Goal: Information Seeking & Learning: Learn about a topic

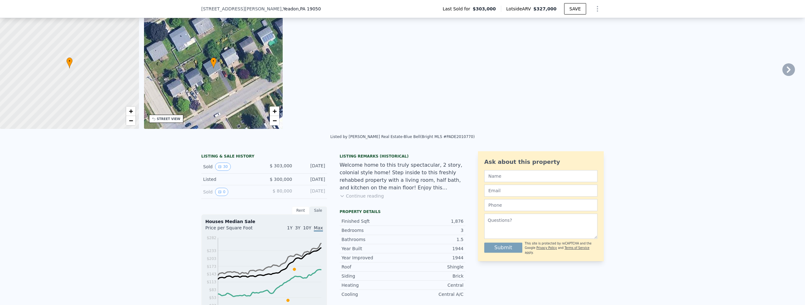
scroll to position [43, 0]
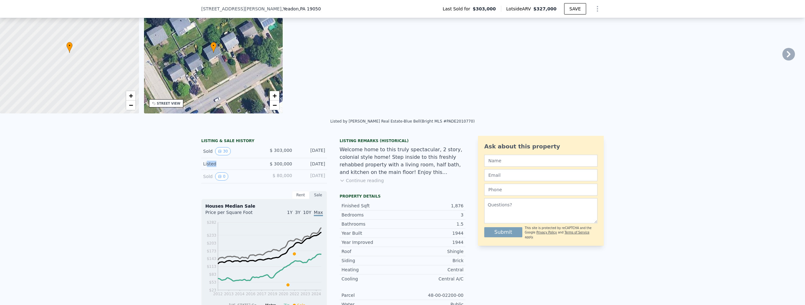
drag, startPoint x: 205, startPoint y: 168, endPoint x: 240, endPoint y: 167, distance: 35.2
click at [240, 167] on div "Listed" at bounding box center [231, 163] width 56 height 6
click at [242, 167] on div "Listed" at bounding box center [231, 163] width 56 height 6
click at [221, 155] on button "30" at bounding box center [222, 151] width 15 height 8
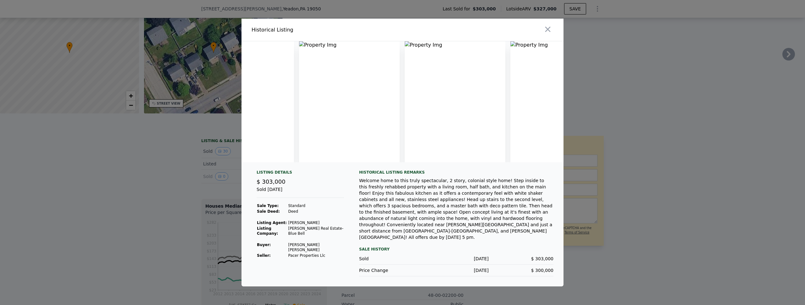
scroll to position [0, 0]
click at [295, 91] on img at bounding box center [295, 101] width 96 height 121
drag, startPoint x: 268, startPoint y: 45, endPoint x: 293, endPoint y: 67, distance: 32.6
click at [310, 50] on img at bounding box center [295, 101] width 96 height 121
click at [197, 135] on div at bounding box center [402, 152] width 805 height 305
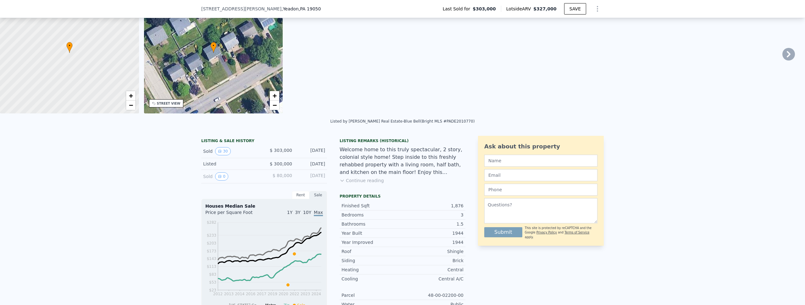
click at [314, 154] on div "Jan 5, 2022" at bounding box center [311, 151] width 28 height 8
drag, startPoint x: 314, startPoint y: 154, endPoint x: 297, endPoint y: 154, distance: 17.6
click at [297, 154] on div "Jan 5, 2022" at bounding box center [311, 151] width 28 height 8
copy div "Jan 5, 2022"
click at [202, 9] on span "1305 Longacre Blvd" at bounding box center [241, 9] width 80 height 6
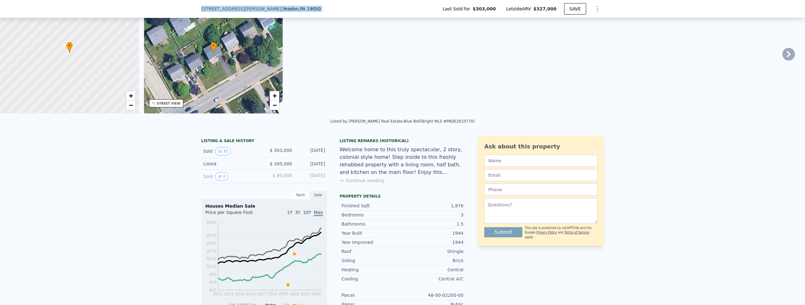
drag, startPoint x: 202, startPoint y: 9, endPoint x: 288, endPoint y: 8, distance: 85.9
click at [288, 8] on div "1305 Longacre Blvd , Yeadon , PA 19050 Last Sold for $303,000 Lotside ARV $327,…" at bounding box center [402, 9] width 403 height 18
copy div "1305 Longacre Blvd , Yeadon , PA 19050"
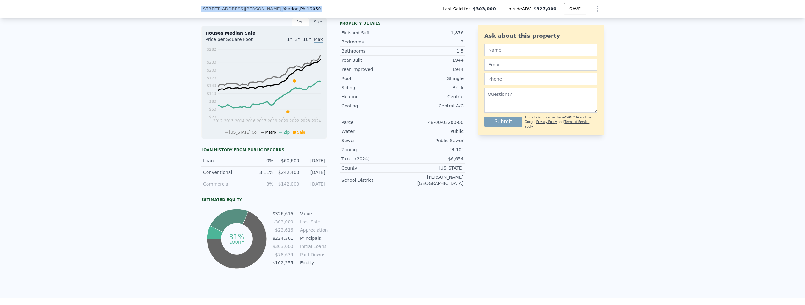
scroll to position [217, 0]
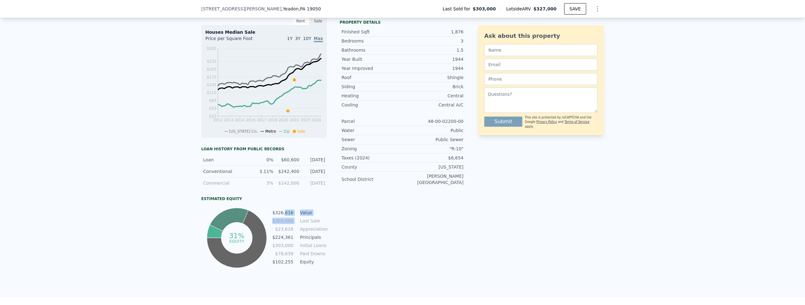
drag, startPoint x: 284, startPoint y: 216, endPoint x: 294, endPoint y: 221, distance: 11.8
click at [294, 221] on tbody "$326,616 Value $303,000 Last Sale $23,616 Appreciation $224,361 Principals $303…" at bounding box center [299, 237] width 55 height 57
click at [294, 221] on tr "$303,000 Last Sale" at bounding box center [299, 220] width 55 height 7
click at [277, 216] on td "$326,616" at bounding box center [283, 212] width 22 height 7
drag, startPoint x: 277, startPoint y: 218, endPoint x: 305, endPoint y: 217, distance: 28.6
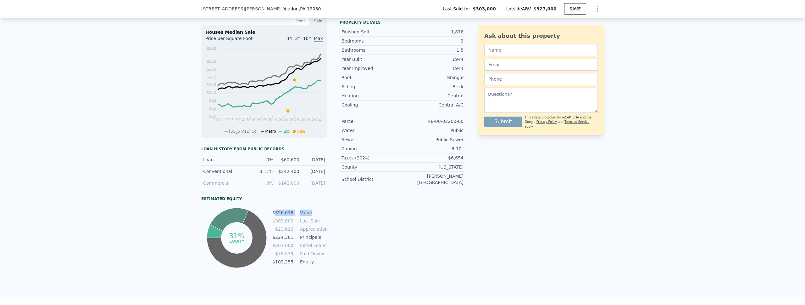
click at [305, 216] on tr "$326,616 Value" at bounding box center [299, 212] width 55 height 7
click at [279, 216] on td "$326,616" at bounding box center [283, 212] width 22 height 7
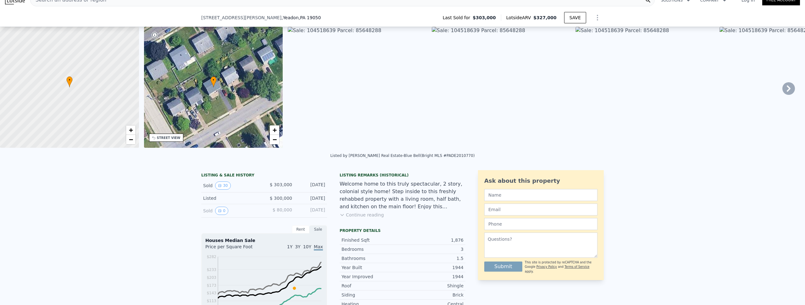
scroll to position [216, 0]
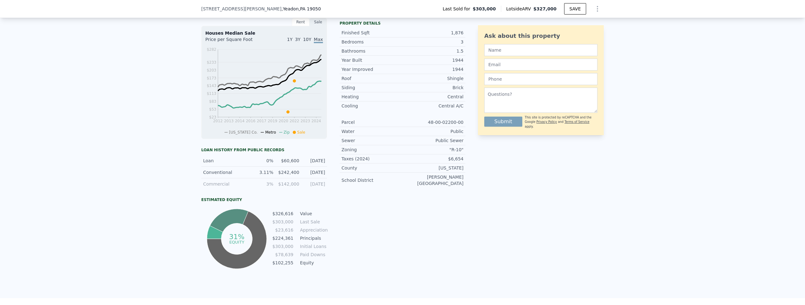
click at [279, 225] on td "$303,000" at bounding box center [283, 221] width 22 height 7
drag, startPoint x: 279, startPoint y: 227, endPoint x: 287, endPoint y: 227, distance: 7.9
click at [284, 225] on td "$303,000" at bounding box center [283, 221] width 22 height 7
click at [309, 233] on td "Appreciation" at bounding box center [313, 229] width 28 height 7
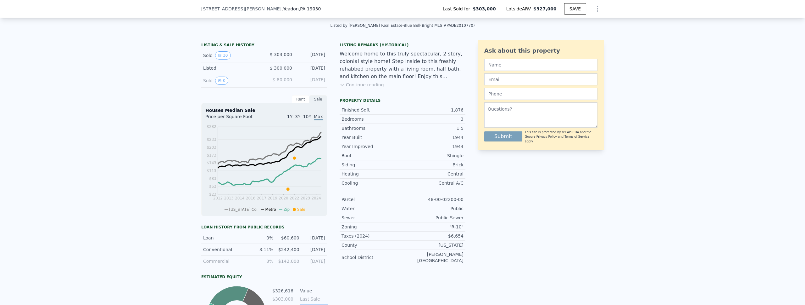
scroll to position [2, 0]
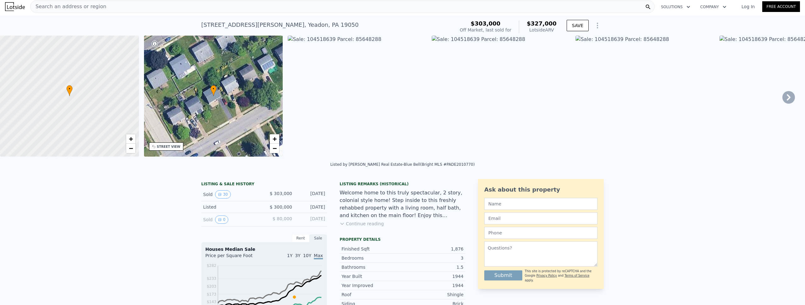
click at [536, 25] on span "$327,000" at bounding box center [542, 23] width 30 height 7
drag, startPoint x: 536, startPoint y: 25, endPoint x: 540, endPoint y: 24, distance: 4.2
click at [540, 24] on span "$327,000" at bounding box center [542, 23] width 30 height 7
click at [543, 31] on div "Lotside ARV" at bounding box center [542, 30] width 30 height 6
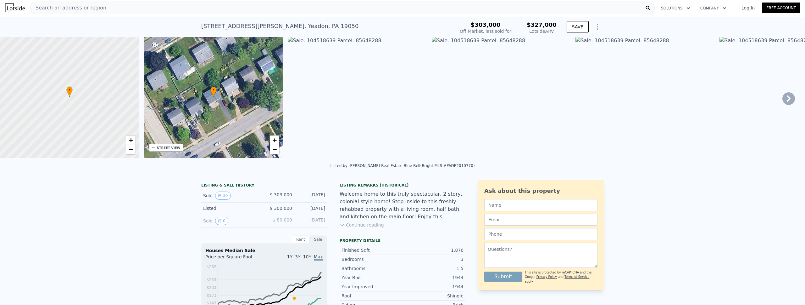
scroll to position [0, 0]
click at [490, 26] on span "$303,000" at bounding box center [486, 25] width 30 height 7
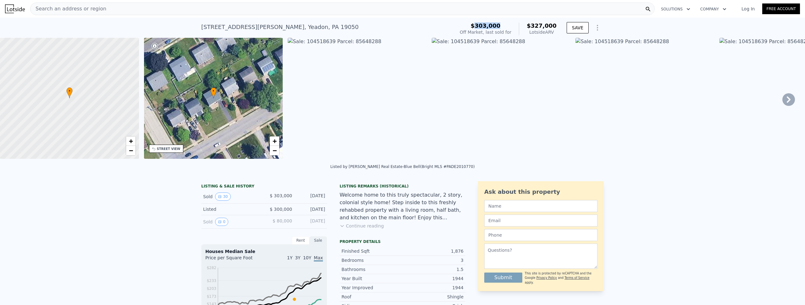
drag, startPoint x: 490, startPoint y: 26, endPoint x: 479, endPoint y: 27, distance: 11.1
click at [479, 27] on span "$303,000" at bounding box center [486, 25] width 30 height 7
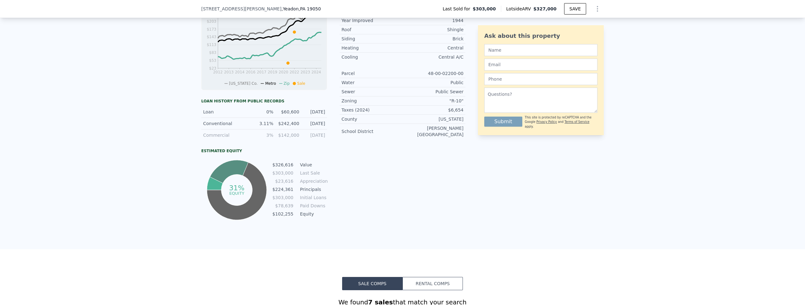
scroll to position [264, 0]
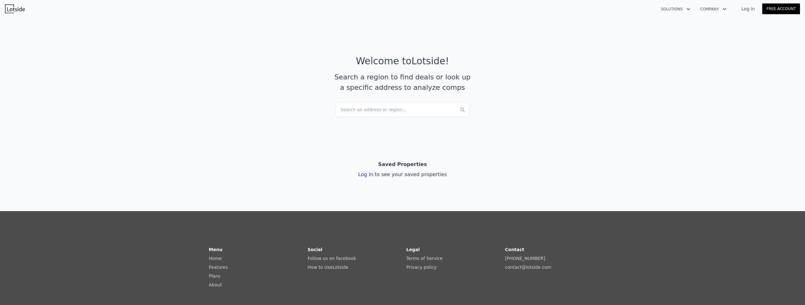
click at [387, 111] on div "Search an address or region..." at bounding box center [402, 110] width 135 height 14
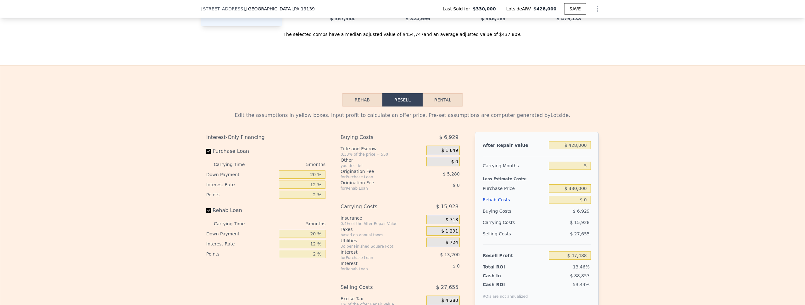
scroll to position [765, 0]
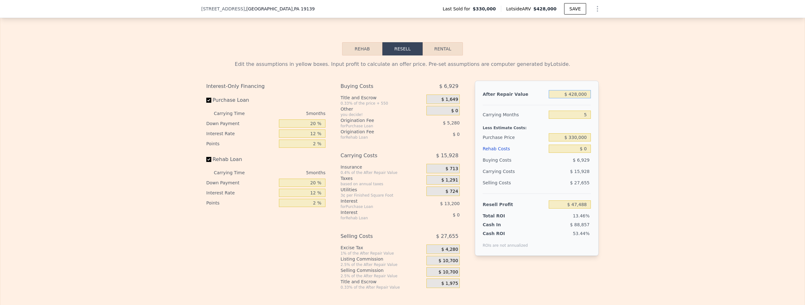
click at [563, 98] on input "$ 428,000" at bounding box center [570, 94] width 42 height 8
drag, startPoint x: 565, startPoint y: 103, endPoint x: 592, endPoint y: 103, distance: 26.7
click at [572, 98] on input "$ 428,000" at bounding box center [570, 94] width 42 height 8
click at [529, 100] on div "After Repair Value" at bounding box center [515, 93] width 64 height 11
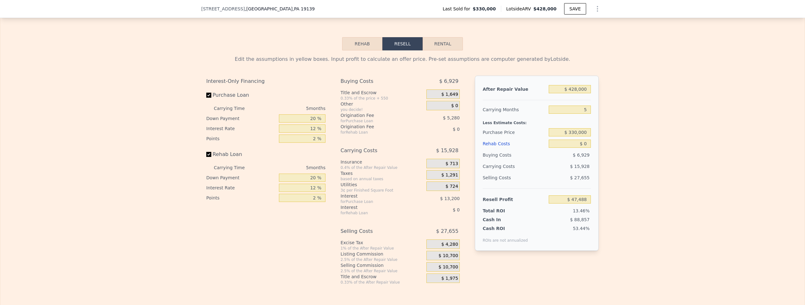
scroll to position [783, 0]
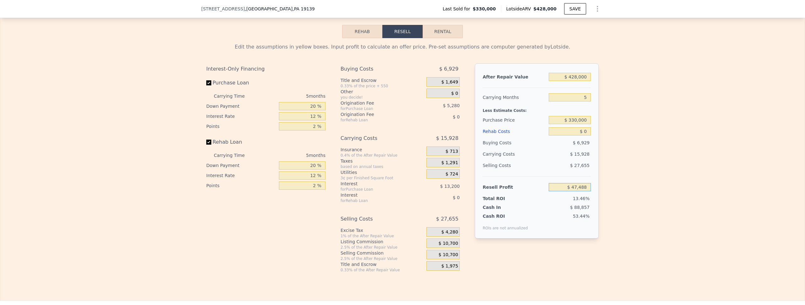
drag, startPoint x: 567, startPoint y: 195, endPoint x: 594, endPoint y: 196, distance: 26.7
click at [594, 196] on div "After Repair Value $ 428,000 Carrying Months 5 Less Estimate Costs: Purchase Pr…" at bounding box center [537, 150] width 124 height 175
click at [629, 195] on div "Edit the assumptions in yellow boxes. Input profit to calculate an offer price.…" at bounding box center [402, 155] width 805 height 234
click at [576, 156] on span "$ 15,928" at bounding box center [580, 153] width 20 height 5
drag, startPoint x: 576, startPoint y: 164, endPoint x: 581, endPoint y: 164, distance: 4.7
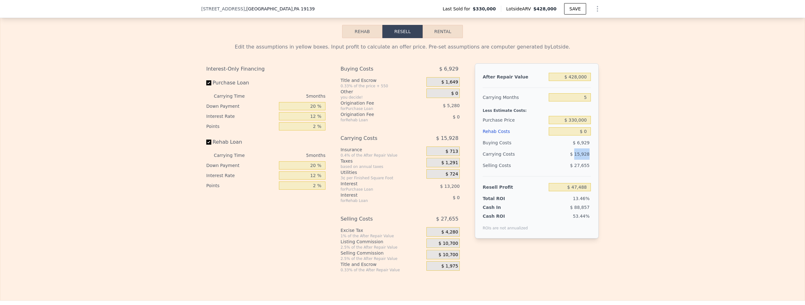
click at [581, 156] on span "$ 15,928" at bounding box center [580, 153] width 20 height 5
click at [576, 168] on span "$ 27,655" at bounding box center [580, 165] width 20 height 5
click at [577, 168] on span "$ 27,655" at bounding box center [580, 165] width 20 height 5
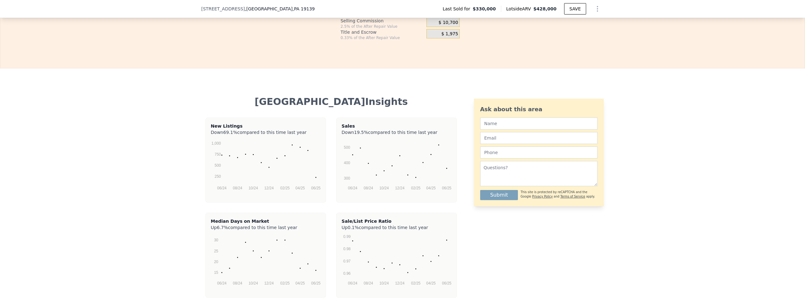
scroll to position [745, 0]
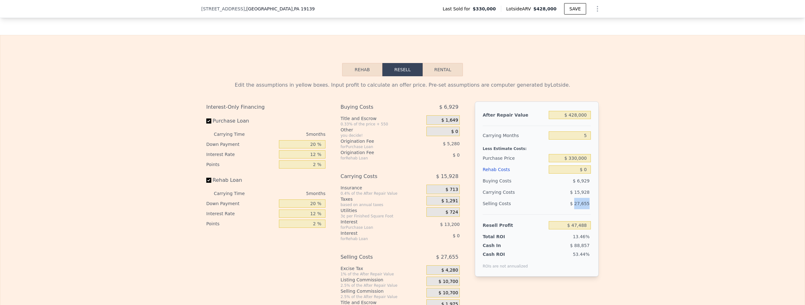
click at [369, 76] on button "Rehab" at bounding box center [362, 69] width 40 height 13
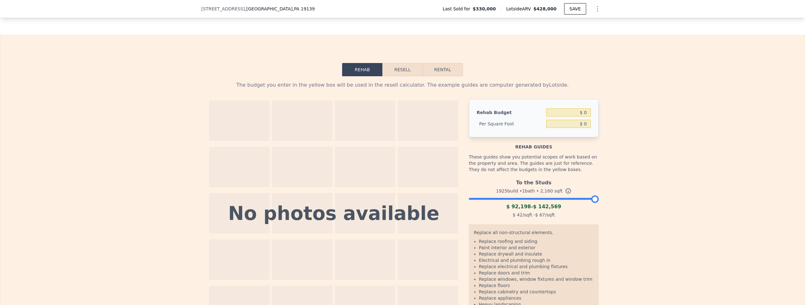
click at [386, 76] on button "Resell" at bounding box center [403, 69] width 40 height 13
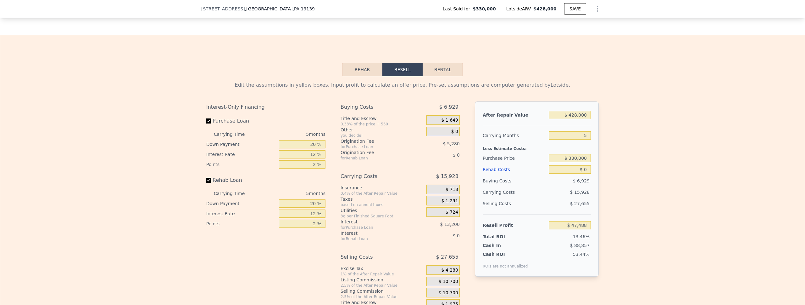
click at [266, 89] on div "Edit the assumptions in yellow boxes. Input profit to calculate an offer price.…" at bounding box center [402, 85] width 393 height 8
drag, startPoint x: 266, startPoint y: 92, endPoint x: 295, endPoint y: 93, distance: 28.3
click at [295, 89] on div "Edit the assumptions in yellow boxes. Input profit to calculate an offer price.…" at bounding box center [402, 85] width 393 height 8
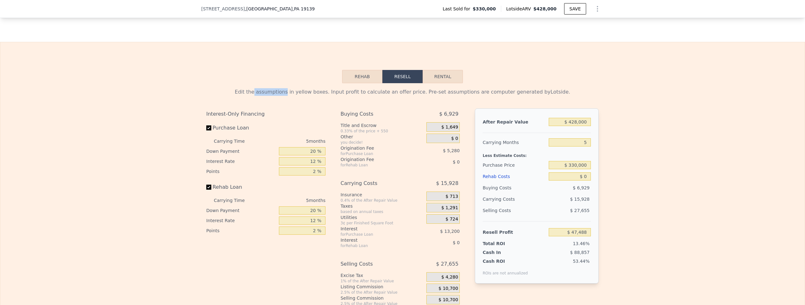
click at [356, 83] on button "Rehab" at bounding box center [362, 76] width 40 height 13
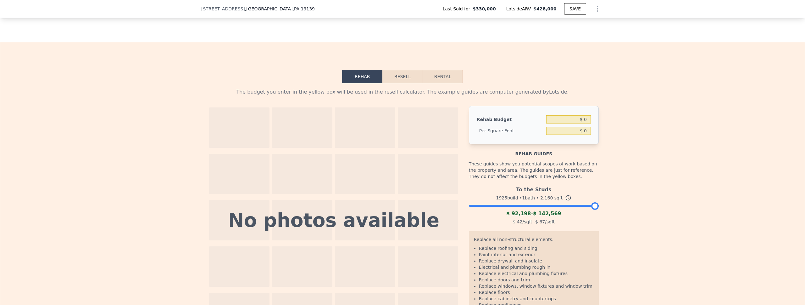
click at [412, 83] on button "Resell" at bounding box center [403, 76] width 40 height 13
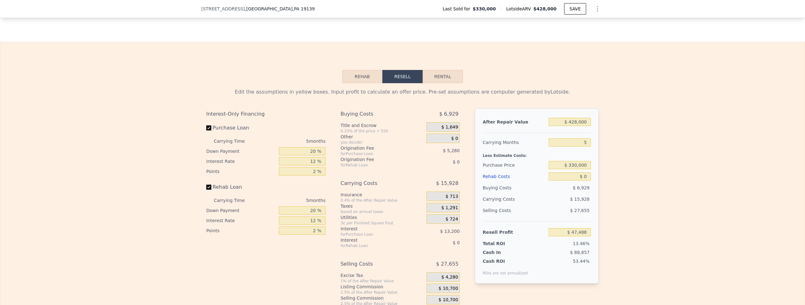
click at [389, 96] on div "Edit the assumptions in yellow boxes. Input profit to calculate an offer price.…" at bounding box center [402, 92] width 393 height 8
drag, startPoint x: 389, startPoint y: 101, endPoint x: 424, endPoint y: 101, distance: 34.9
click at [424, 96] on div "Edit the assumptions in yellow boxes. Input profit to calculate an offer price.…" at bounding box center [402, 92] width 393 height 8
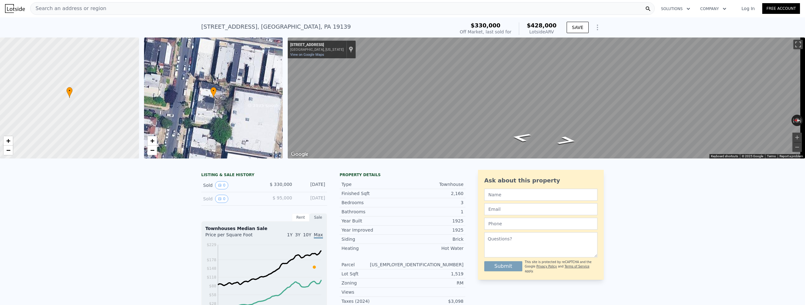
scroll to position [0, 0]
click at [538, 25] on span "$428,000" at bounding box center [542, 25] width 30 height 7
click at [594, 29] on icon "Show Options" at bounding box center [598, 28] width 8 height 8
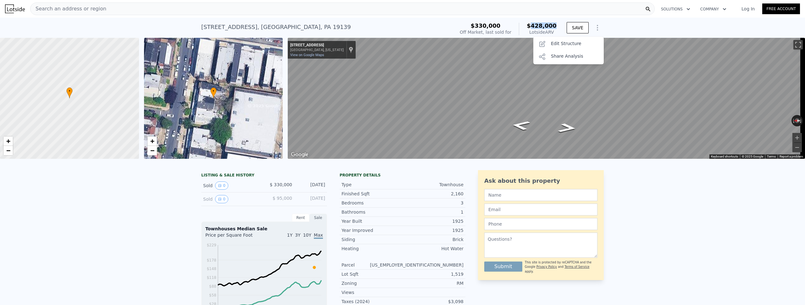
click at [594, 29] on icon "Show Options" at bounding box center [598, 28] width 8 height 8
click at [528, 25] on span "$428,000" at bounding box center [542, 25] width 30 height 7
click at [546, 31] on div "Lotside ARV" at bounding box center [542, 32] width 30 height 6
drag, startPoint x: 546, startPoint y: 31, endPoint x: 551, endPoint y: 33, distance: 5.4
click at [551, 33] on div "Lotside ARV" at bounding box center [542, 32] width 30 height 6
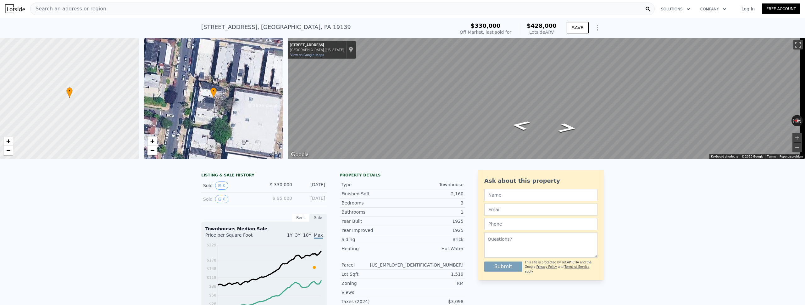
copy div "ARV"
click at [486, 24] on span "$330,000" at bounding box center [486, 25] width 30 height 7
click at [488, 24] on span "$330,000" at bounding box center [486, 25] width 30 height 7
click at [533, 25] on span "$428,000" at bounding box center [542, 25] width 30 height 7
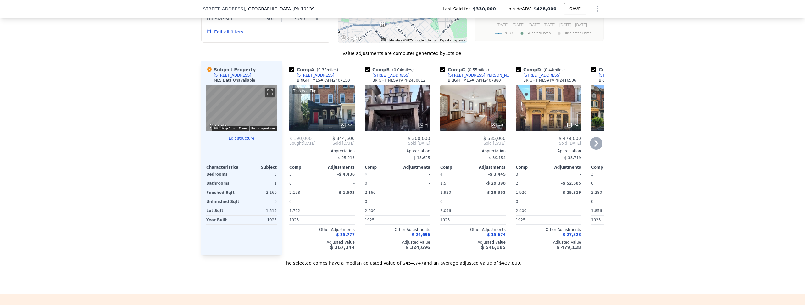
scroll to position [501, 0]
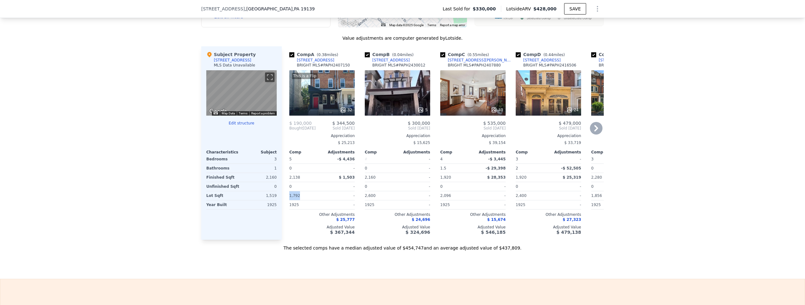
drag, startPoint x: 296, startPoint y: 198, endPoint x: 285, endPoint y: 201, distance: 11.5
click at [287, 201] on div "Comp A ( 0.38 miles) [STREET_ADDRESS] BRIGHT MLS # PAPH2407150 This is a Flip 3…" at bounding box center [322, 142] width 70 height 193
drag, startPoint x: 298, startPoint y: 182, endPoint x: 287, endPoint y: 182, distance: 11.6
click at [289, 182] on div "2,138" at bounding box center [304, 177] width 31 height 9
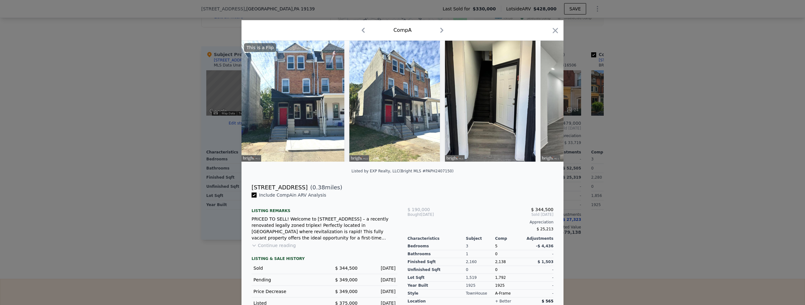
click at [185, 200] on div at bounding box center [402, 152] width 805 height 305
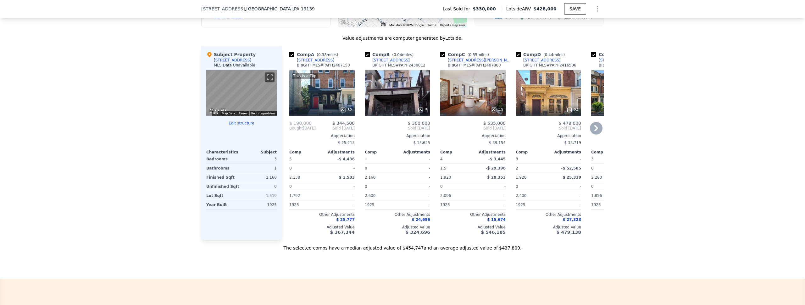
click at [366, 57] on input "checkbox" at bounding box center [367, 54] width 5 height 5
checkbox input "false"
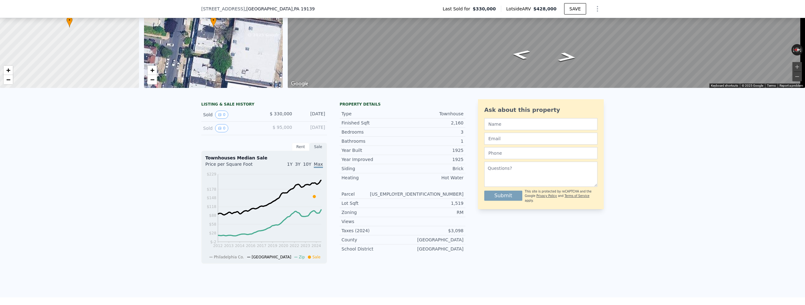
scroll to position [2, 0]
